Goal: Obtain resource: Download file/media

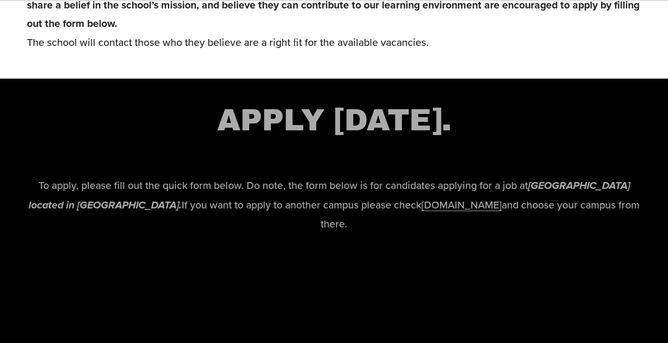
scroll to position [2005, 0]
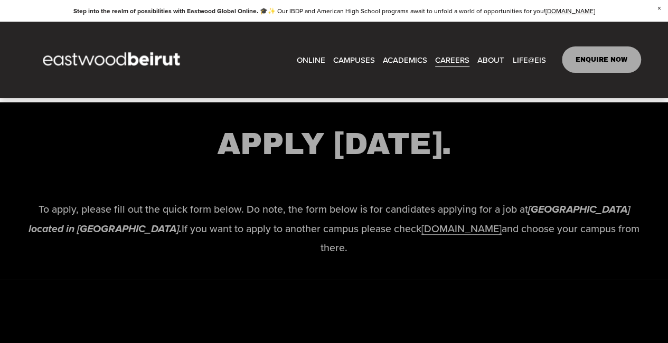
click at [317, 59] on link "ONLINE" at bounding box center [310, 60] width 28 height 16
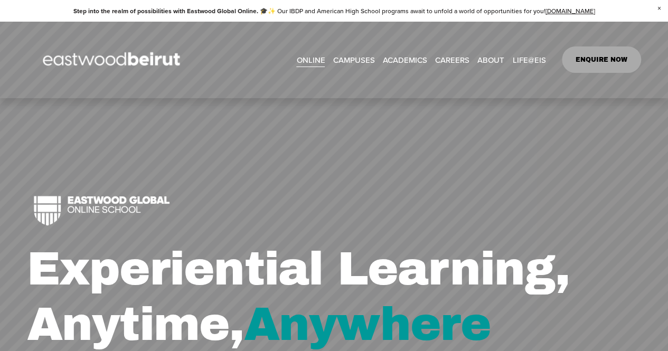
click at [0, 0] on span "IB-PYP Early Years" at bounding box center [0, 0] width 0 height 0
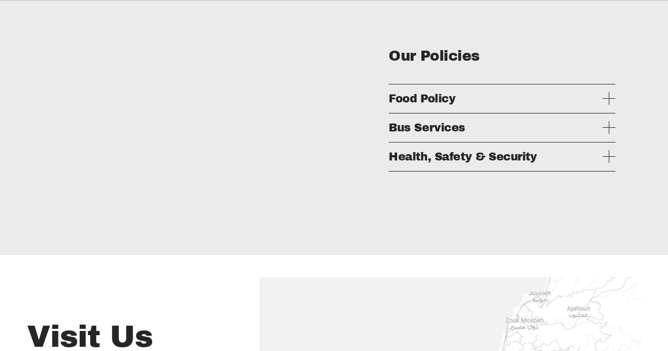
scroll to position [1900, 0]
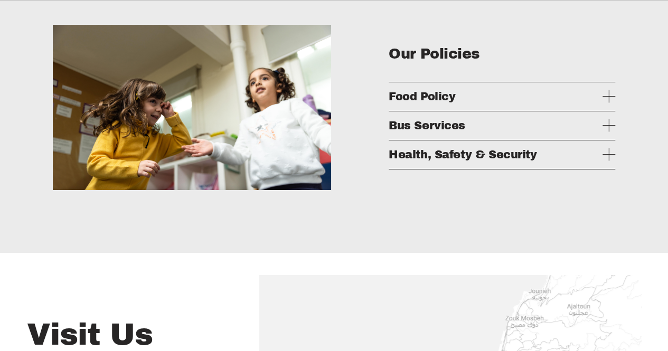
click at [615, 152] on div "Our Policies Food Policy Food policy and meal program Meal Program Half package…" at bounding box center [334, 107] width 668 height 203
click at [606, 132] on div at bounding box center [608, 125] width 13 height 13
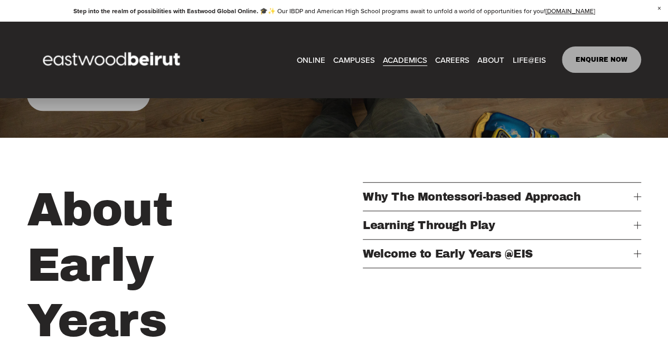
scroll to position [0, 0]
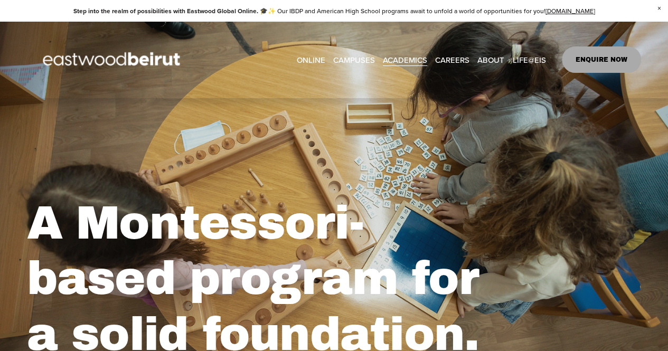
click at [483, 62] on span "ABOUT" at bounding box center [490, 60] width 27 height 14
click at [0, 0] on span "Admissions" at bounding box center [0, 0] width 0 height 0
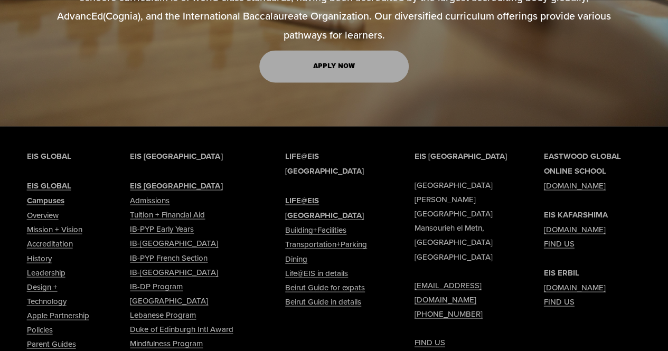
scroll to position [844, 0]
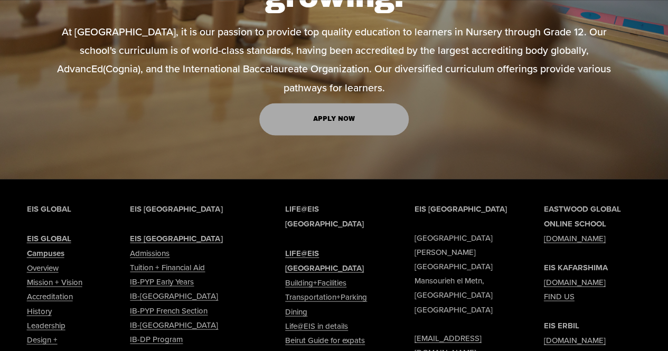
click at [322, 271] on div "LIFE@EIS BEIRUT LIFE@EIS BEIRUT Building+Facilities Transportation+Parking Dini…" at bounding box center [334, 281] width 98 height 160
click at [166, 260] on link "Tuition + Financial Aid" at bounding box center [167, 267] width 75 height 14
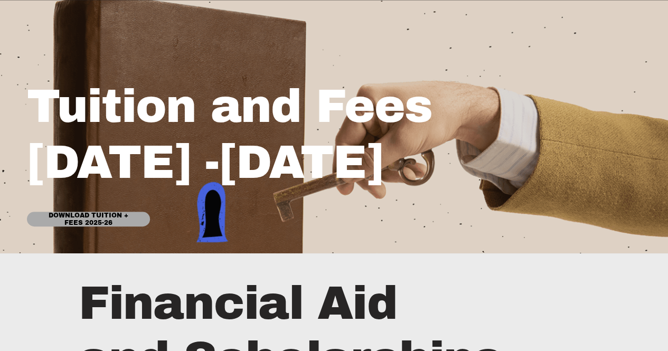
scroll to position [158, 0]
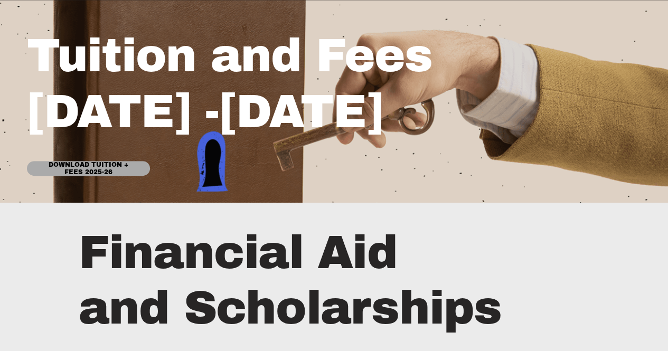
click at [95, 173] on link "Download Tuition + Fees 2025-26" at bounding box center [88, 168] width 123 height 15
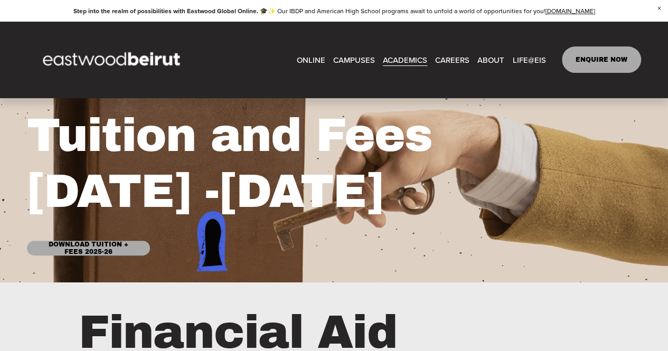
scroll to position [0, 0]
